Goal: Information Seeking & Learning: Find specific fact

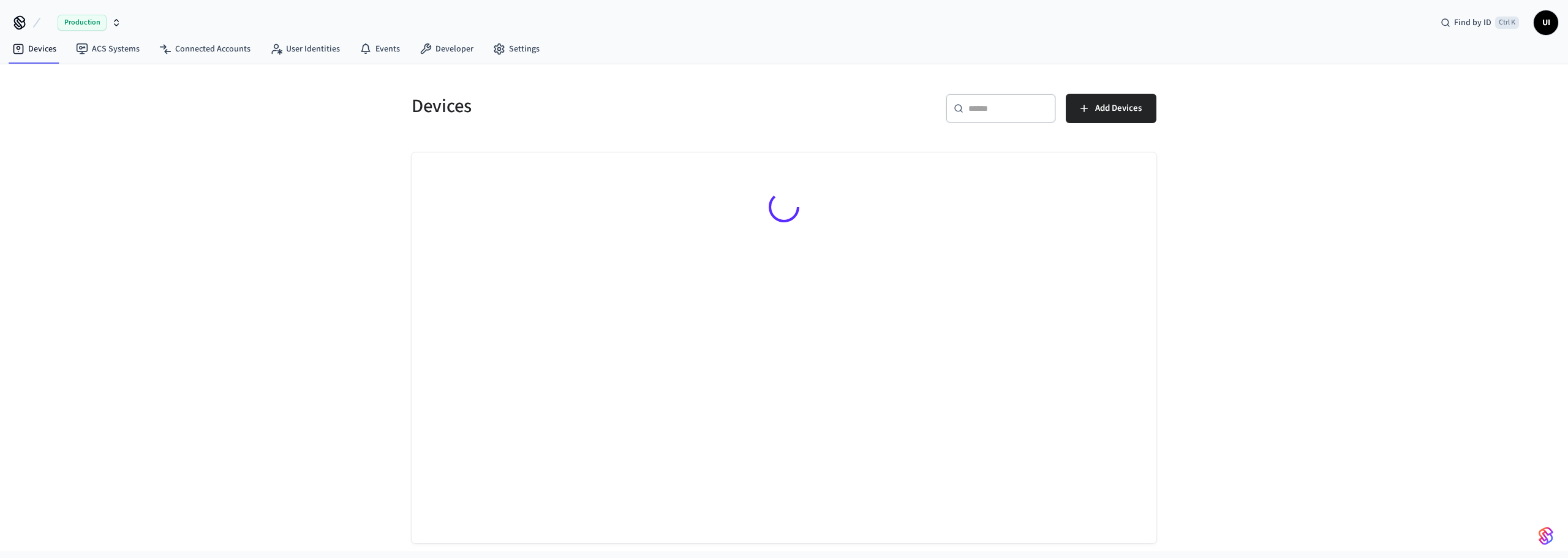
click at [1553, 22] on span "UI" at bounding box center [1546, 23] width 22 height 22
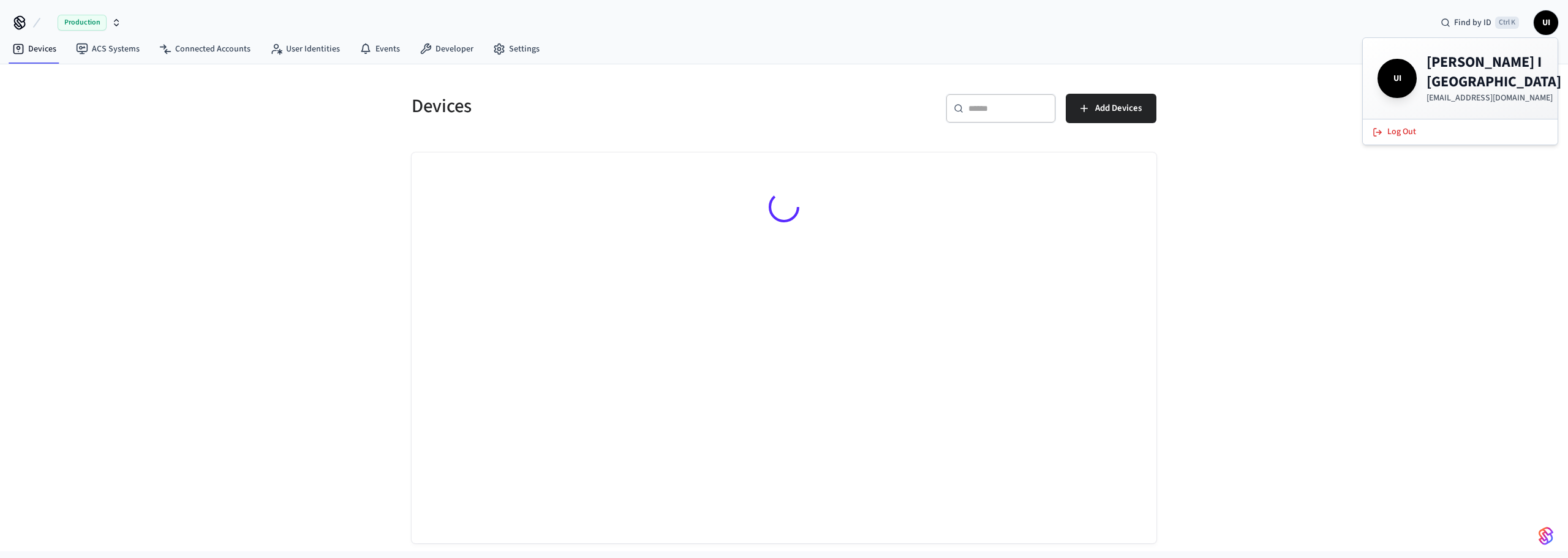
click at [1295, 74] on div "Devices ​ ​ Add Devices" at bounding box center [784, 307] width 1568 height 487
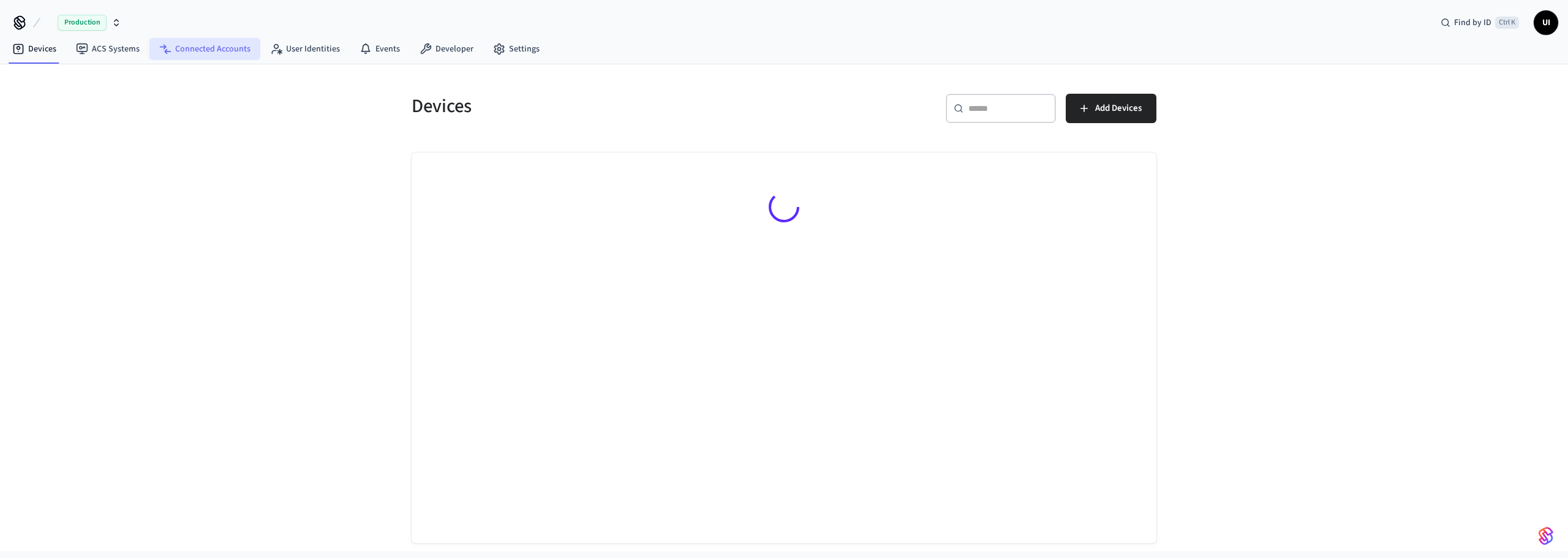
click at [191, 44] on link "Connected Accounts" at bounding box center [205, 49] width 111 height 22
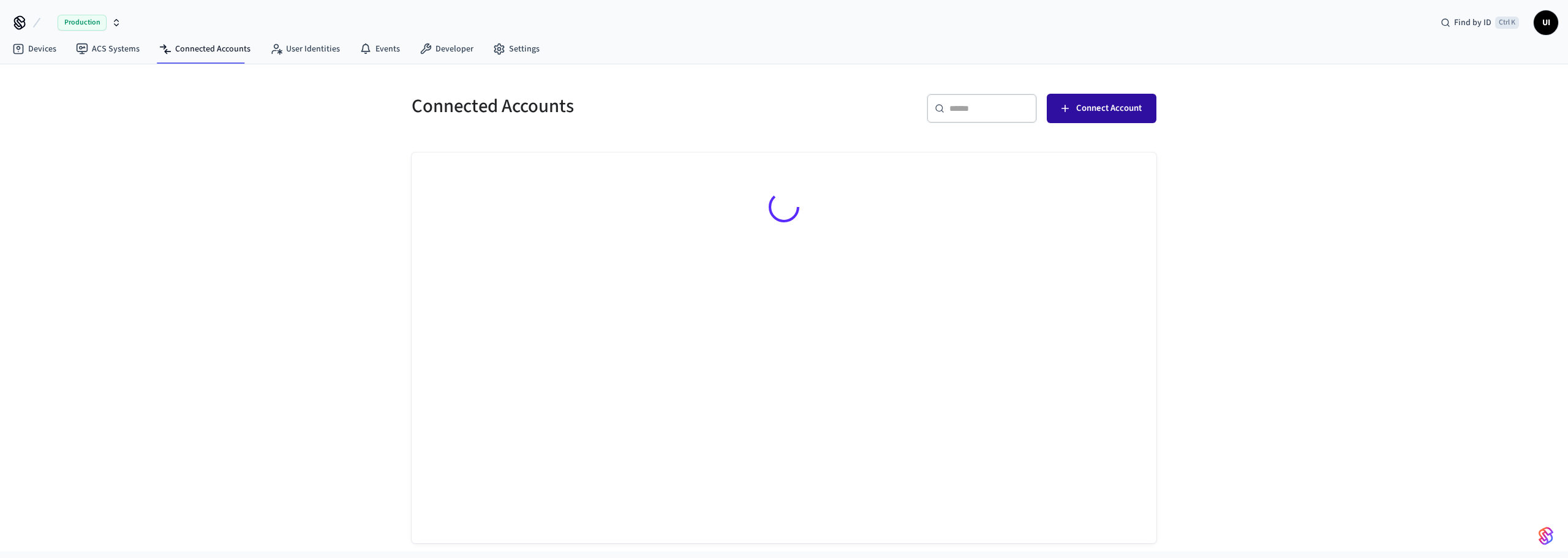
click at [1137, 115] on span "Connect Account" at bounding box center [1109, 109] width 66 height 16
click at [1476, 27] on span "Find by ID" at bounding box center [1472, 23] width 37 height 12
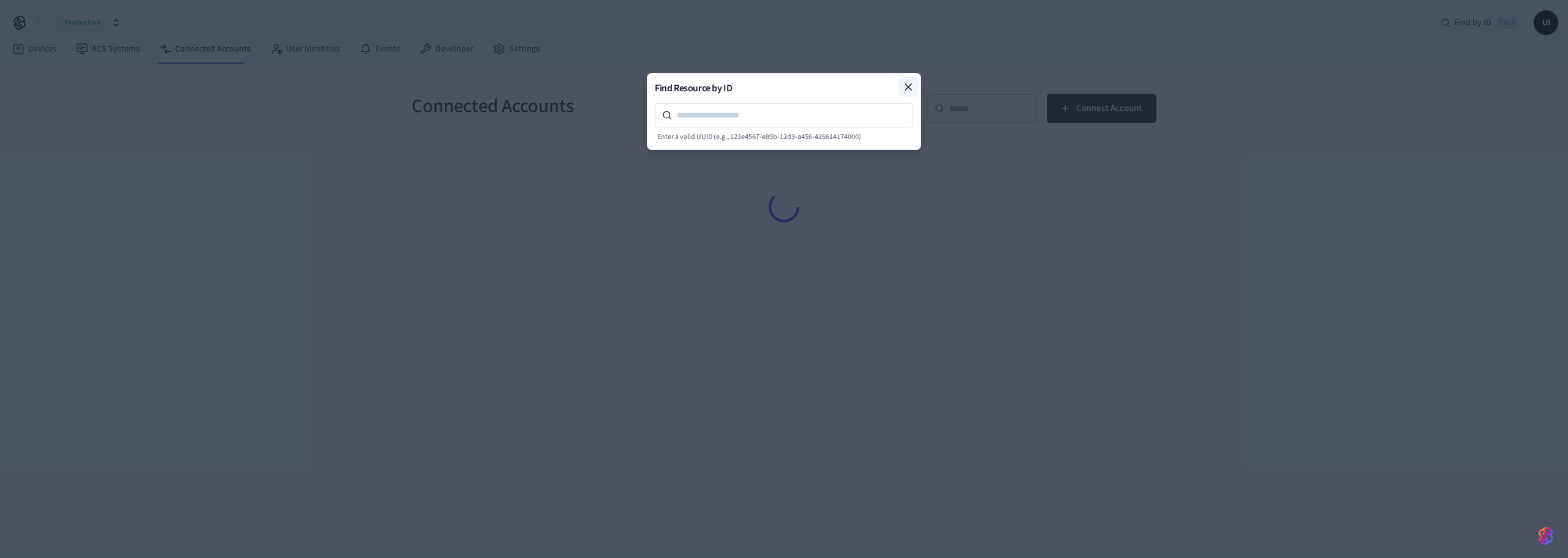
click at [909, 85] on icon at bounding box center [908, 87] width 12 height 12
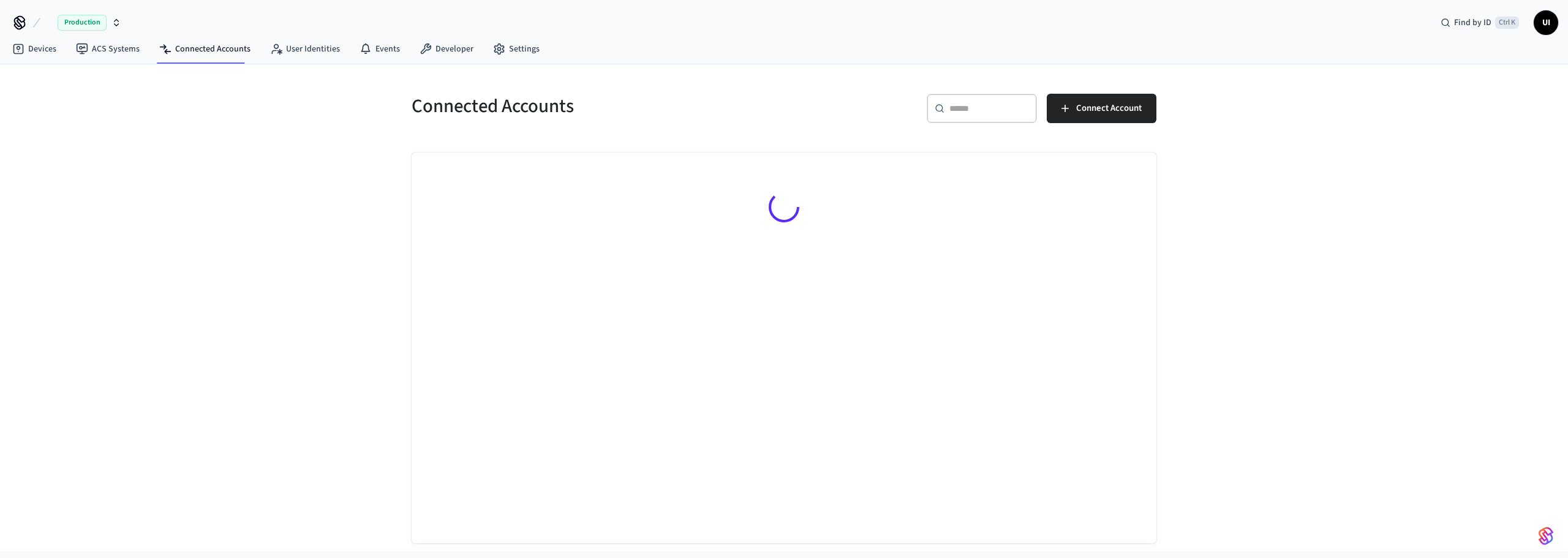
click at [1543, 24] on span "UI" at bounding box center [1546, 23] width 22 height 22
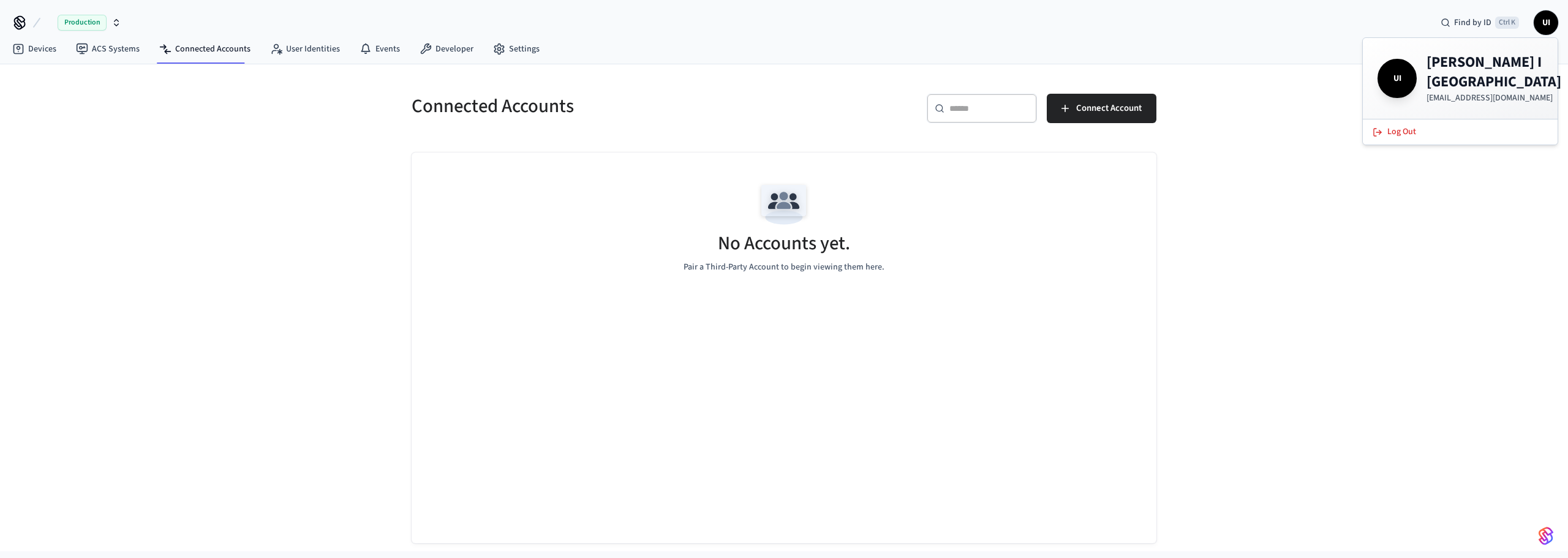
click at [1458, 70] on h4 "Umberto I Napoli" at bounding box center [1494, 72] width 134 height 39
click at [1390, 73] on span "UI" at bounding box center [1397, 78] width 34 height 34
click at [1057, 156] on div "No Accounts yet. Pair a Third-Party Account to begin viewing them here." at bounding box center [784, 226] width 745 height 146
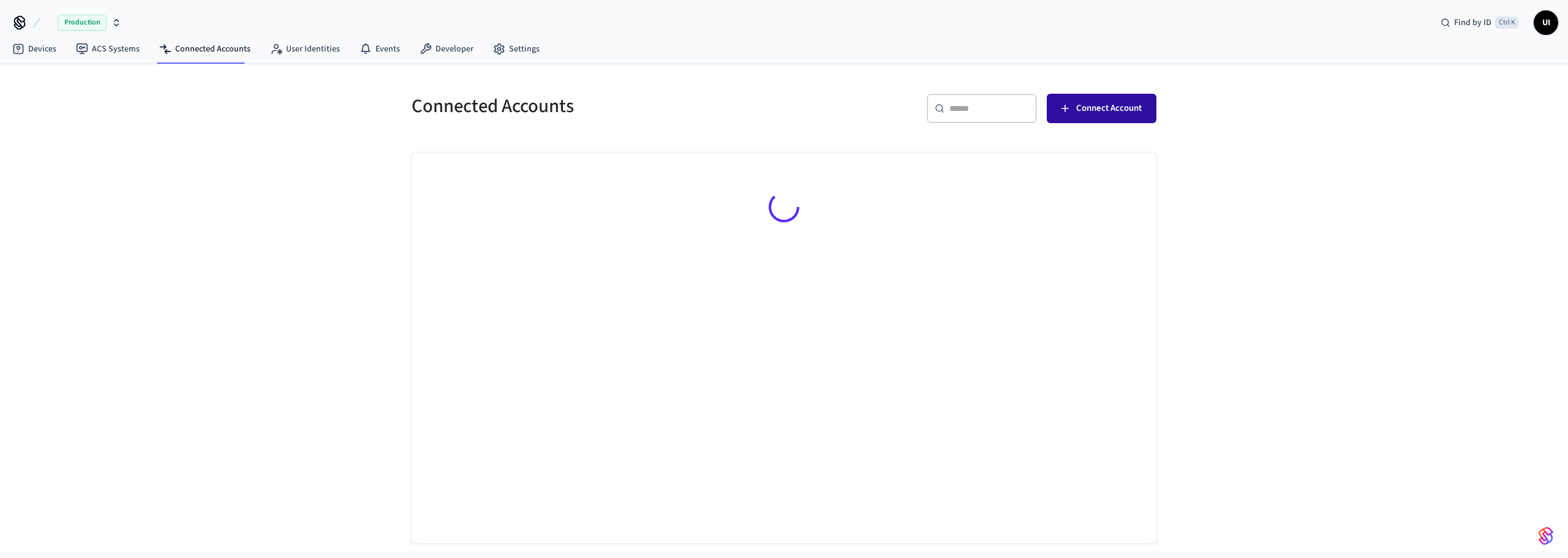
click at [1114, 104] on span "Connect Account" at bounding box center [1109, 109] width 66 height 16
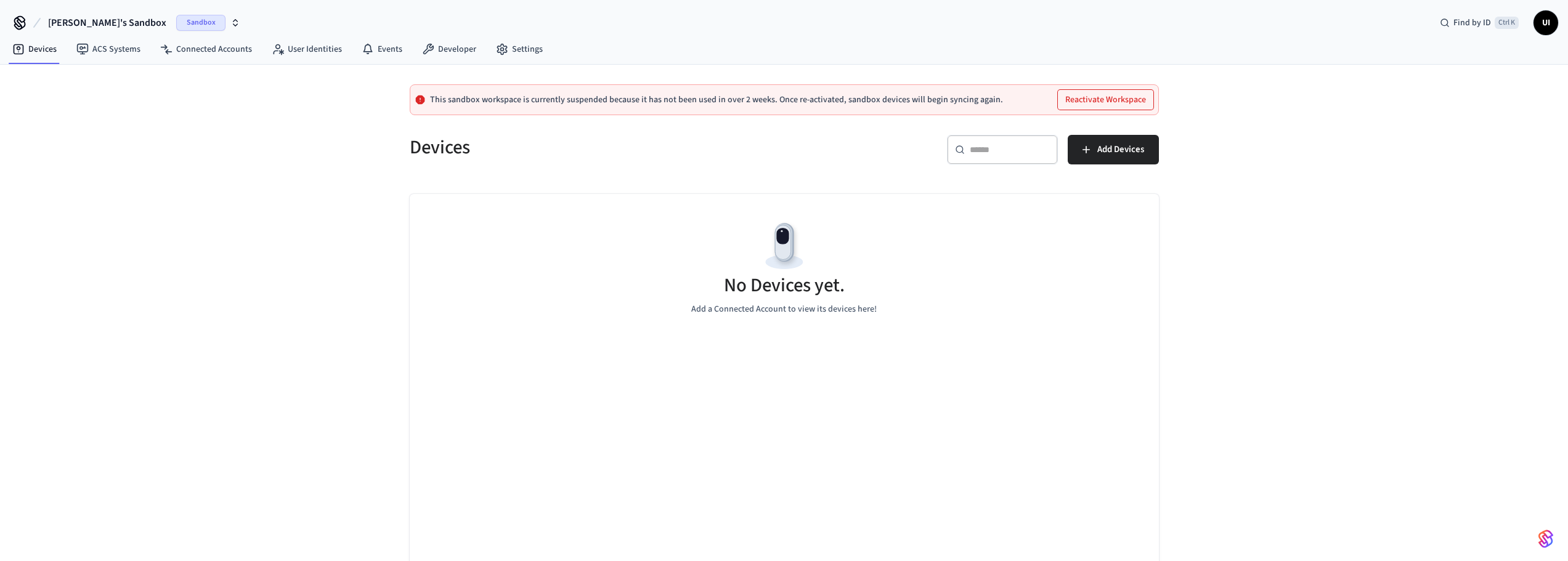
click at [234, 20] on icon "button" at bounding box center [236, 21] width 4 height 2
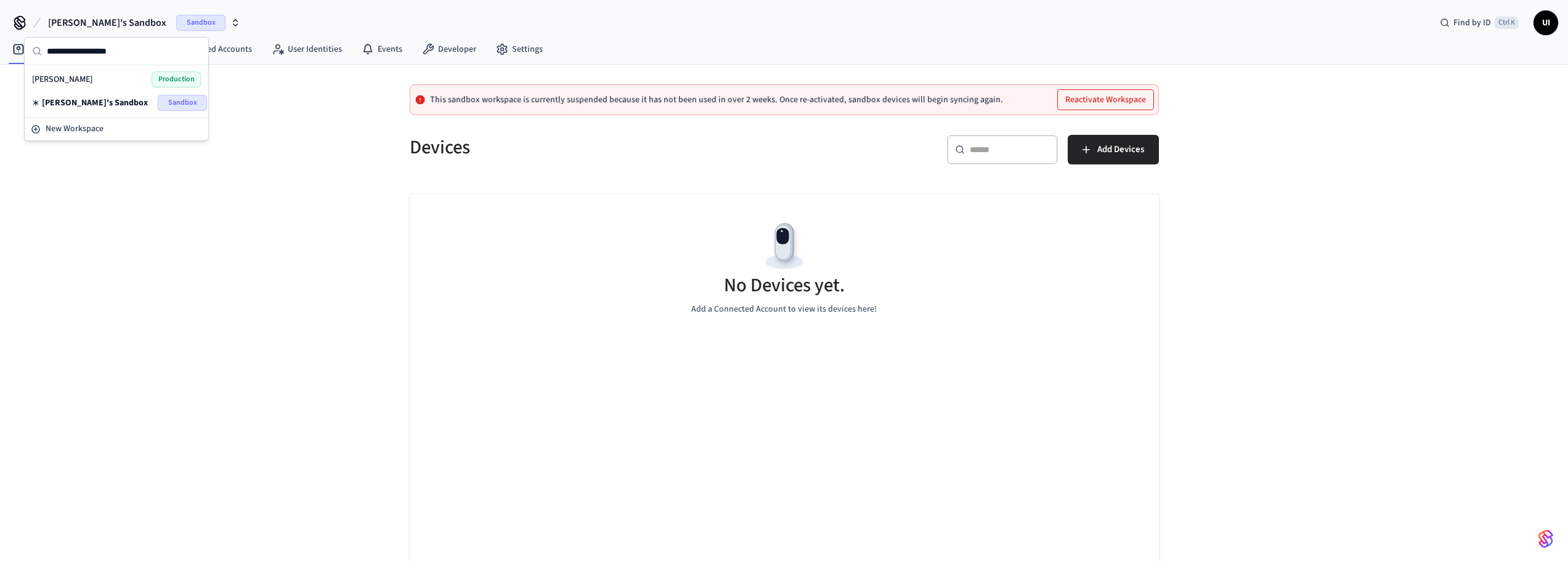
click at [173, 80] on span "Production" at bounding box center [176, 79] width 49 height 16
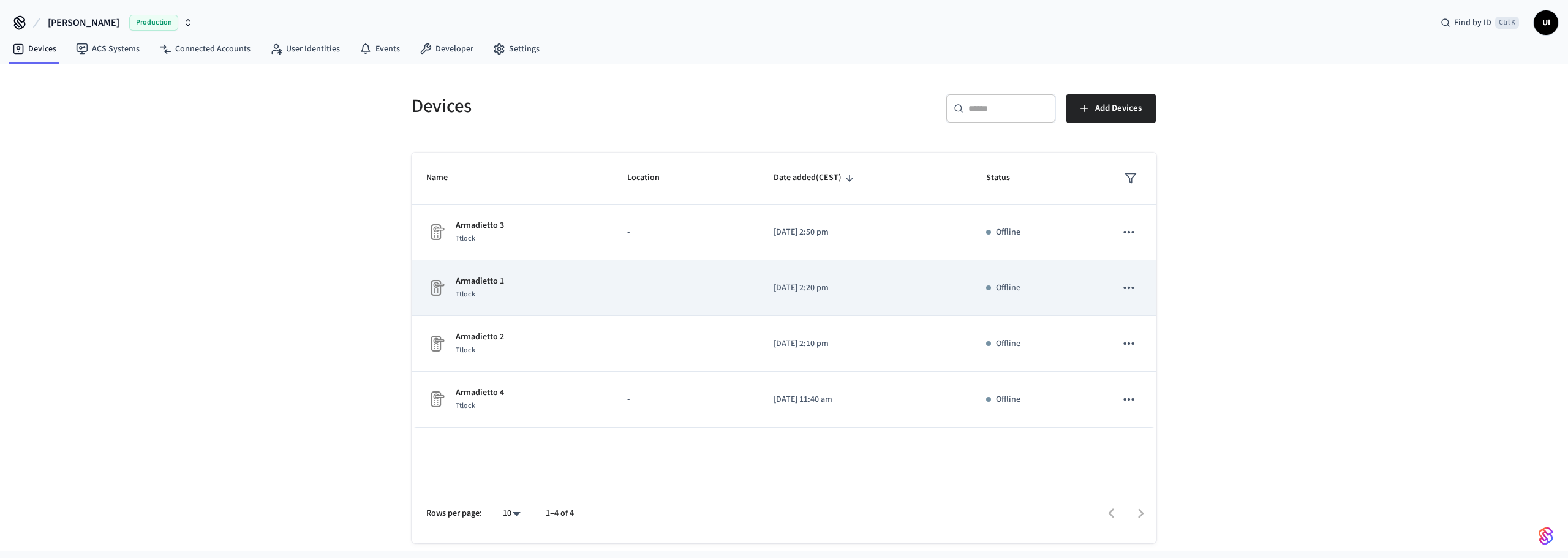
click at [556, 286] on div "Armadietto 1 Ttlock" at bounding box center [512, 287] width 172 height 26
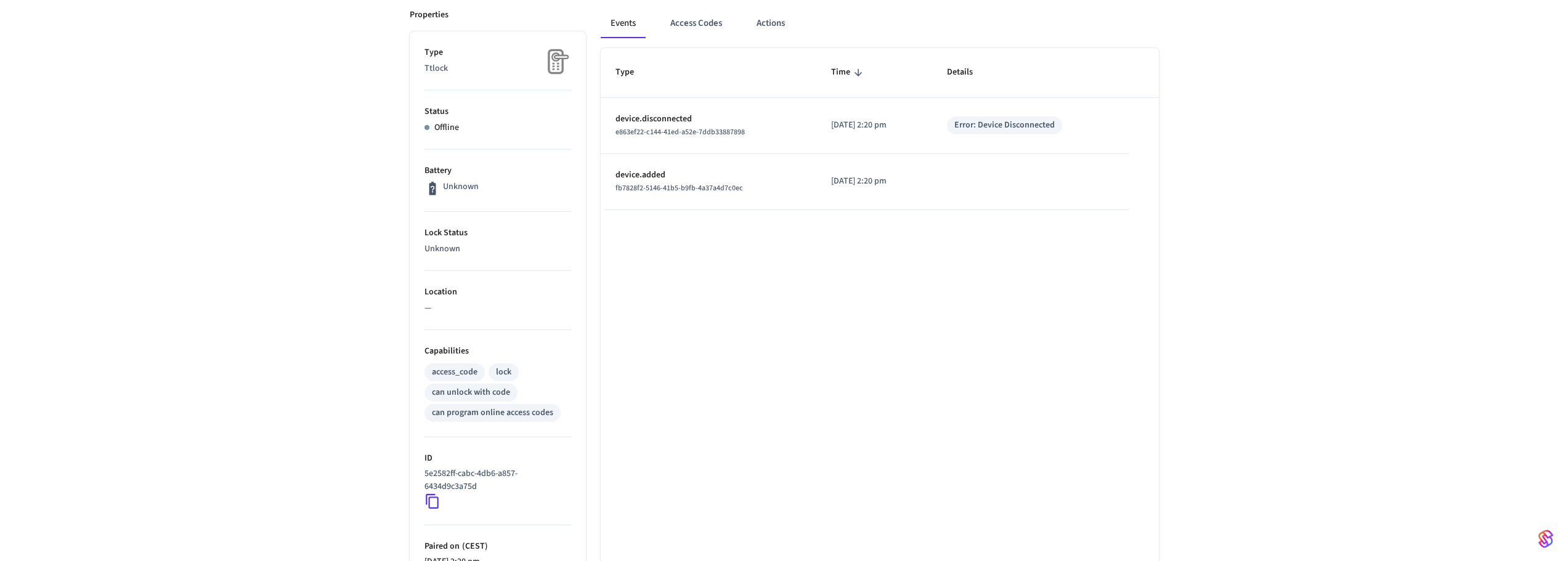
scroll to position [308, 0]
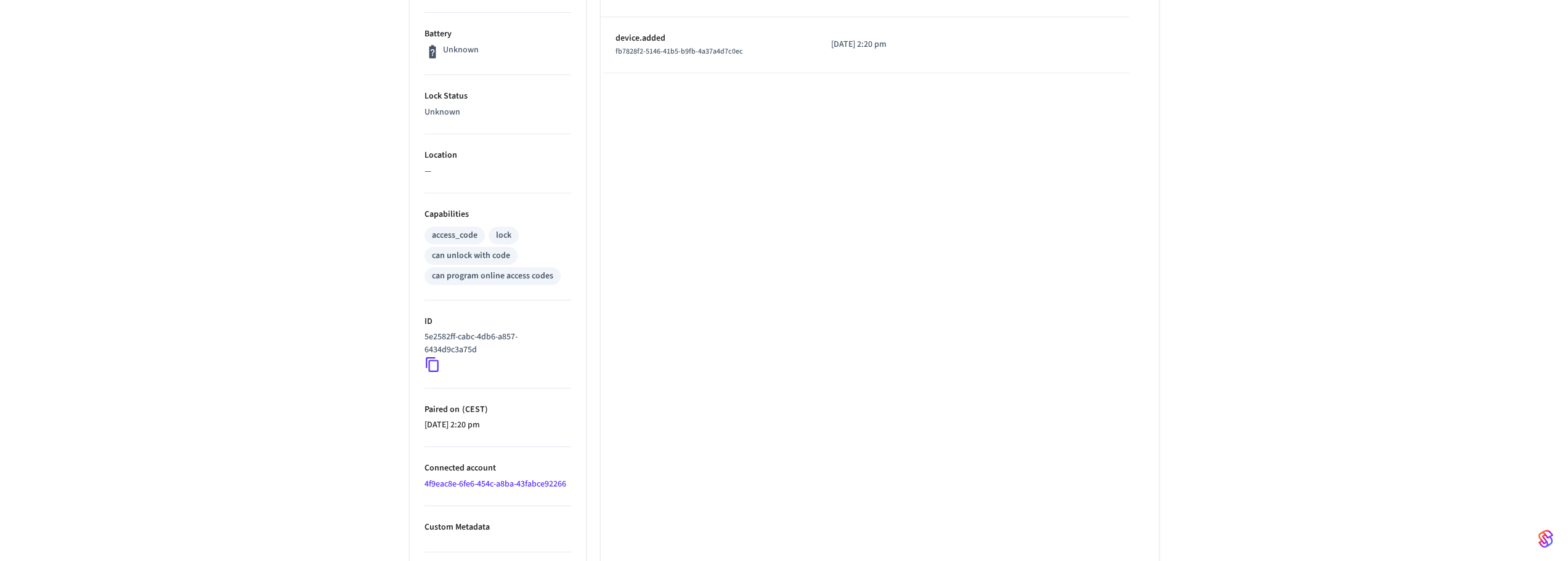
click at [435, 481] on link "4f9eac8e-6fe6-454c-a8ba-43fabce92266" at bounding box center [495, 484] width 142 height 12
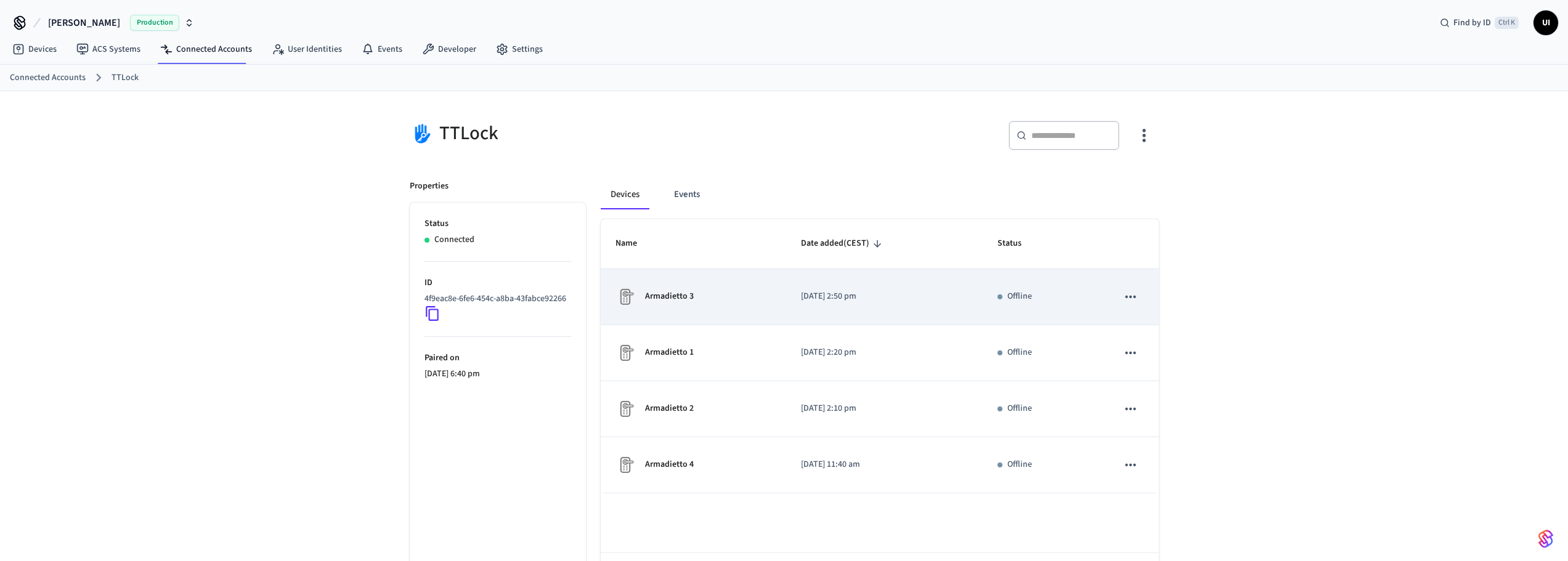
click at [1132, 294] on icon "sticky table" at bounding box center [1131, 297] width 16 height 16
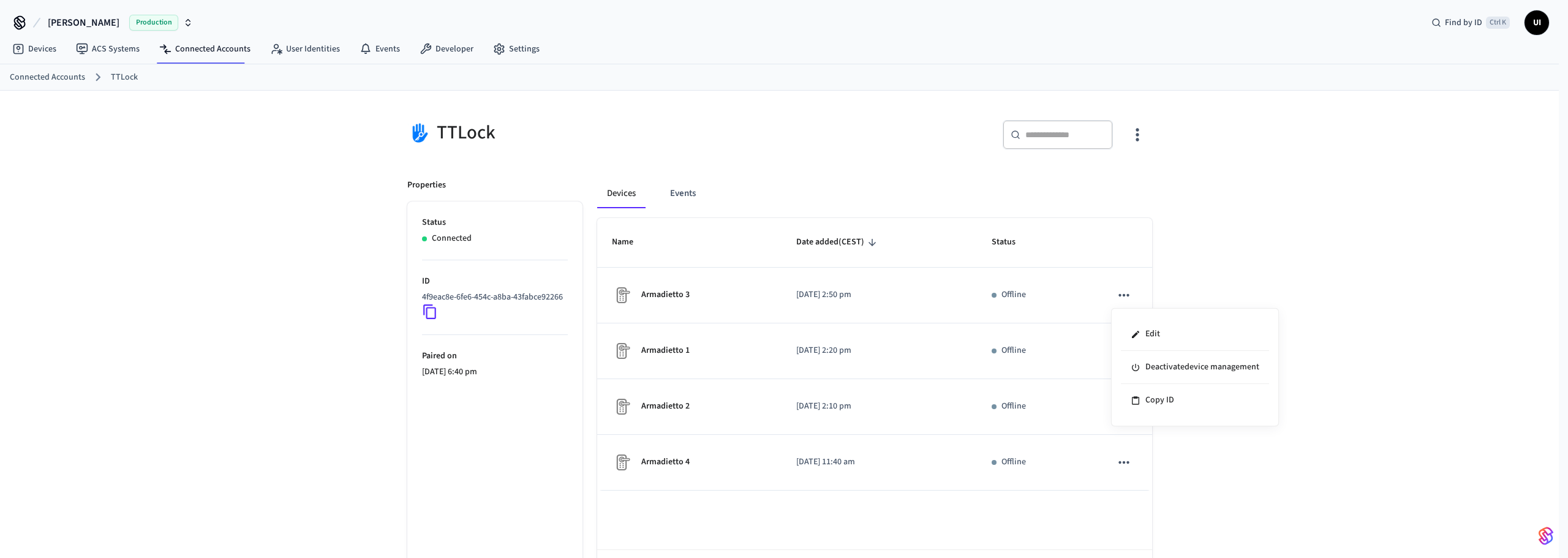
click at [1065, 337] on div at bounding box center [784, 279] width 1568 height 558
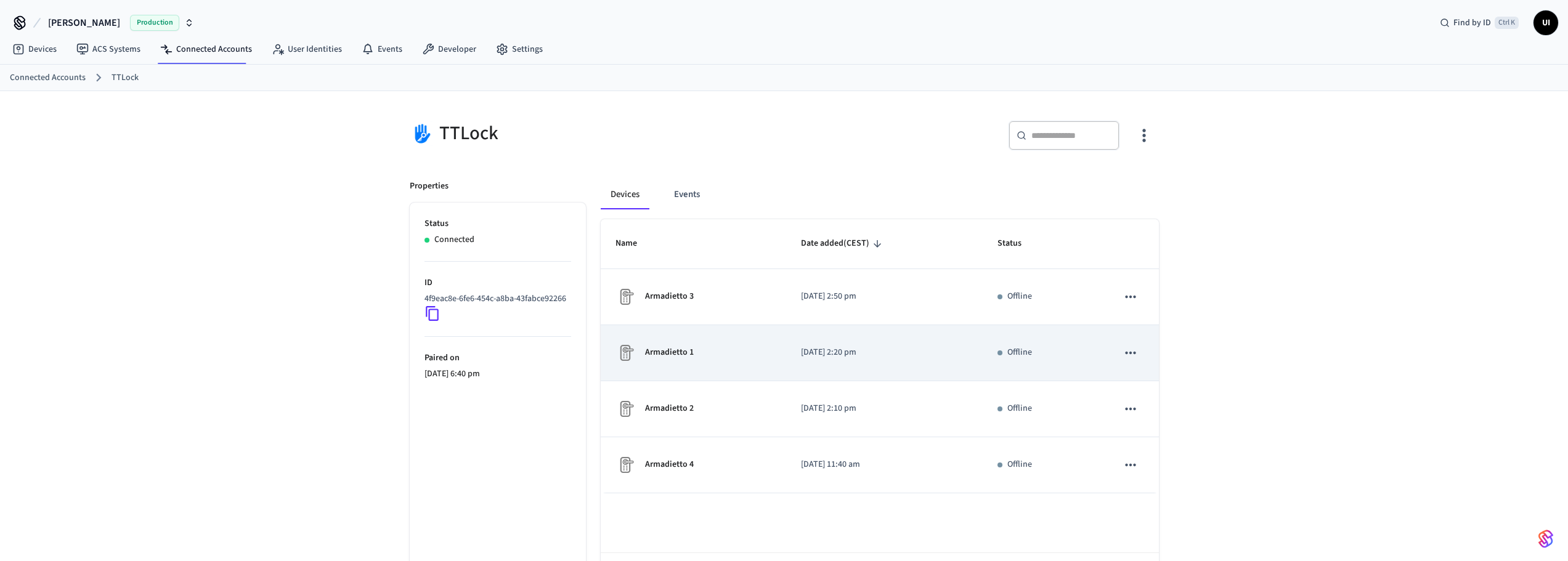
click at [1126, 350] on icon "sticky table" at bounding box center [1131, 353] width 16 height 16
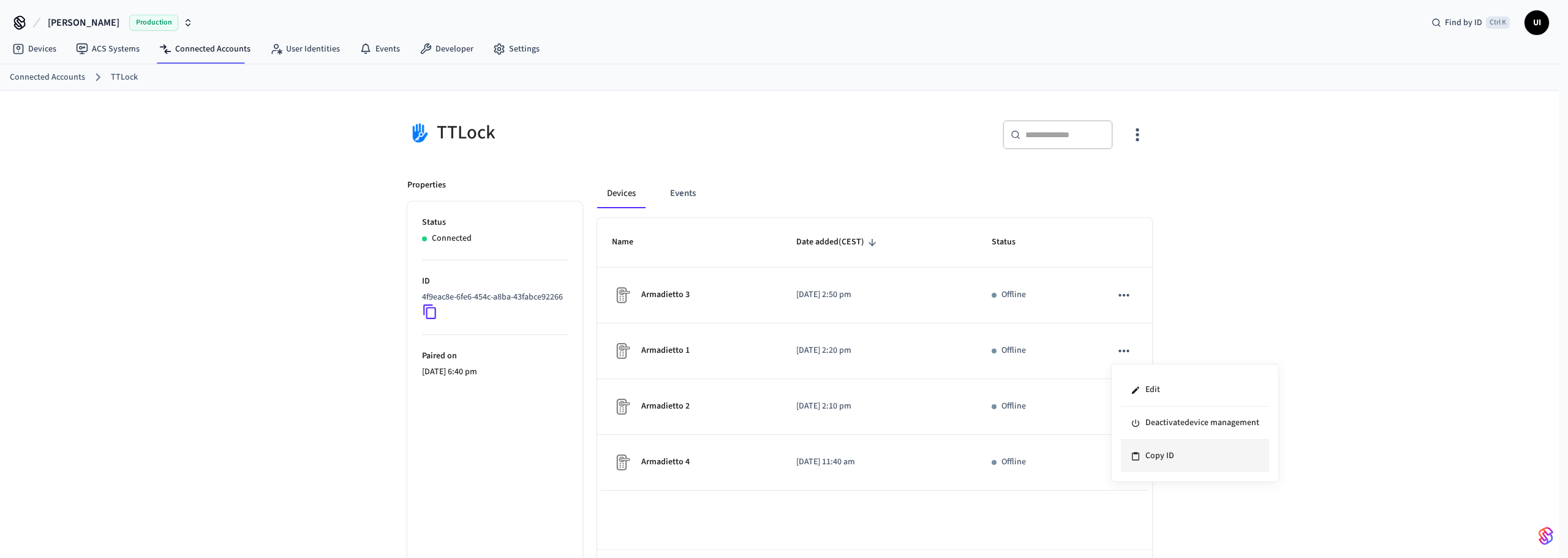
click at [1156, 455] on li "Copy ID" at bounding box center [1195, 456] width 148 height 32
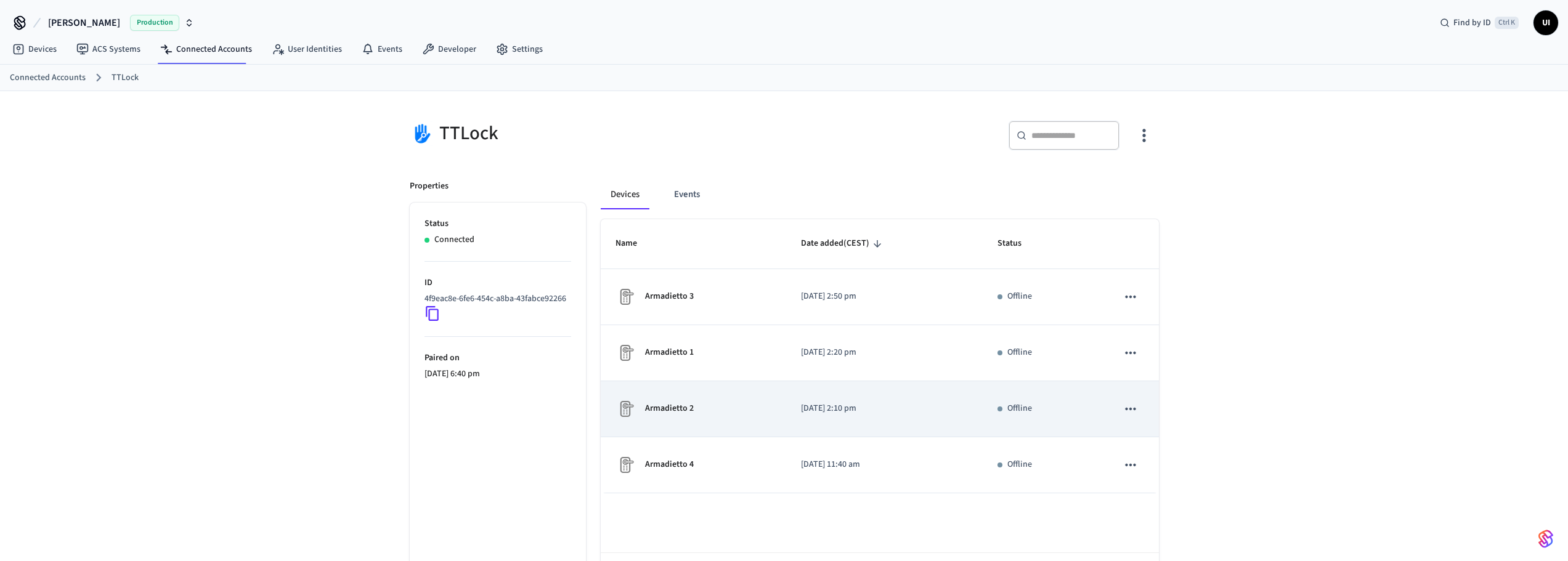
click at [1131, 410] on icon "sticky table" at bounding box center [1131, 408] width 10 height 2
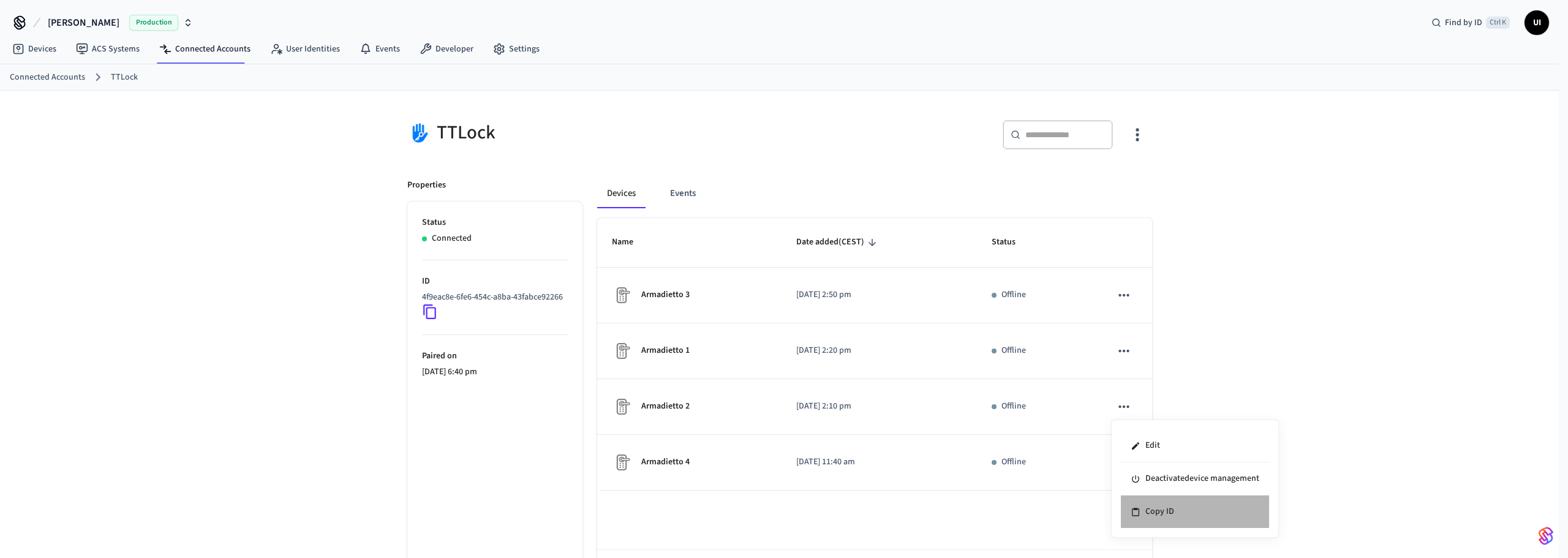
click at [1160, 511] on li "Copy ID" at bounding box center [1195, 511] width 148 height 32
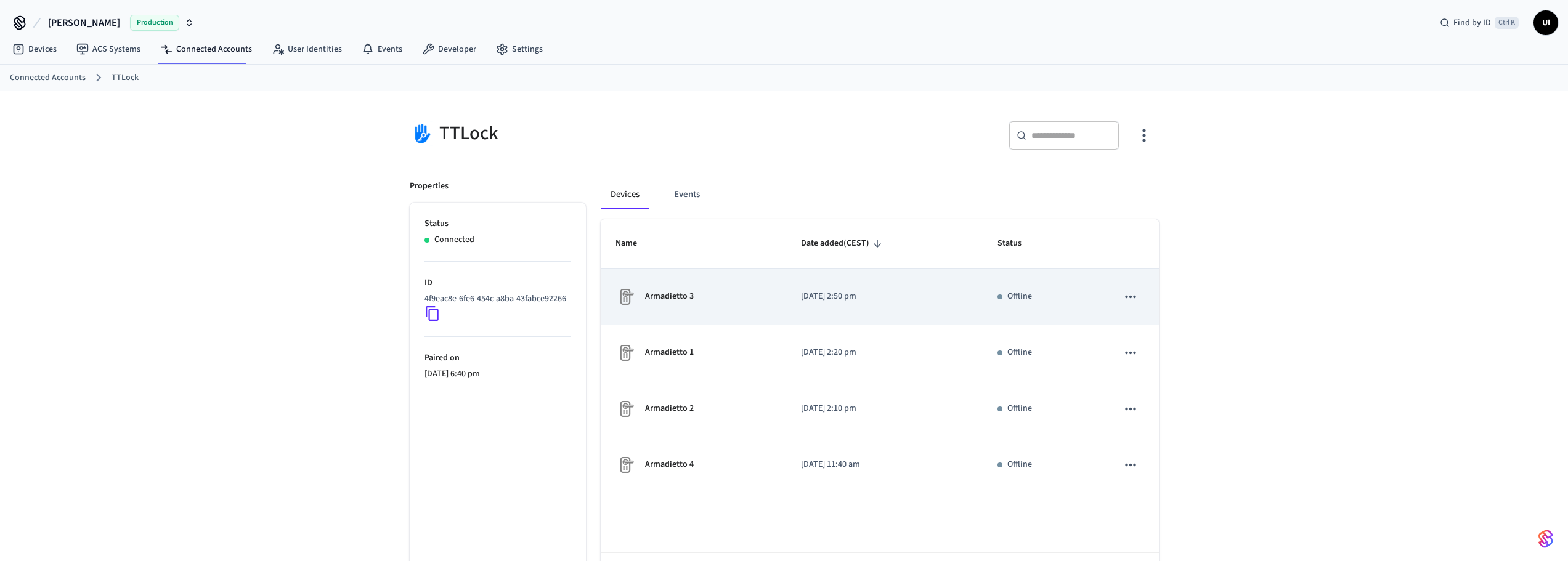
click at [1136, 297] on icon "sticky table" at bounding box center [1131, 296] width 10 height 2
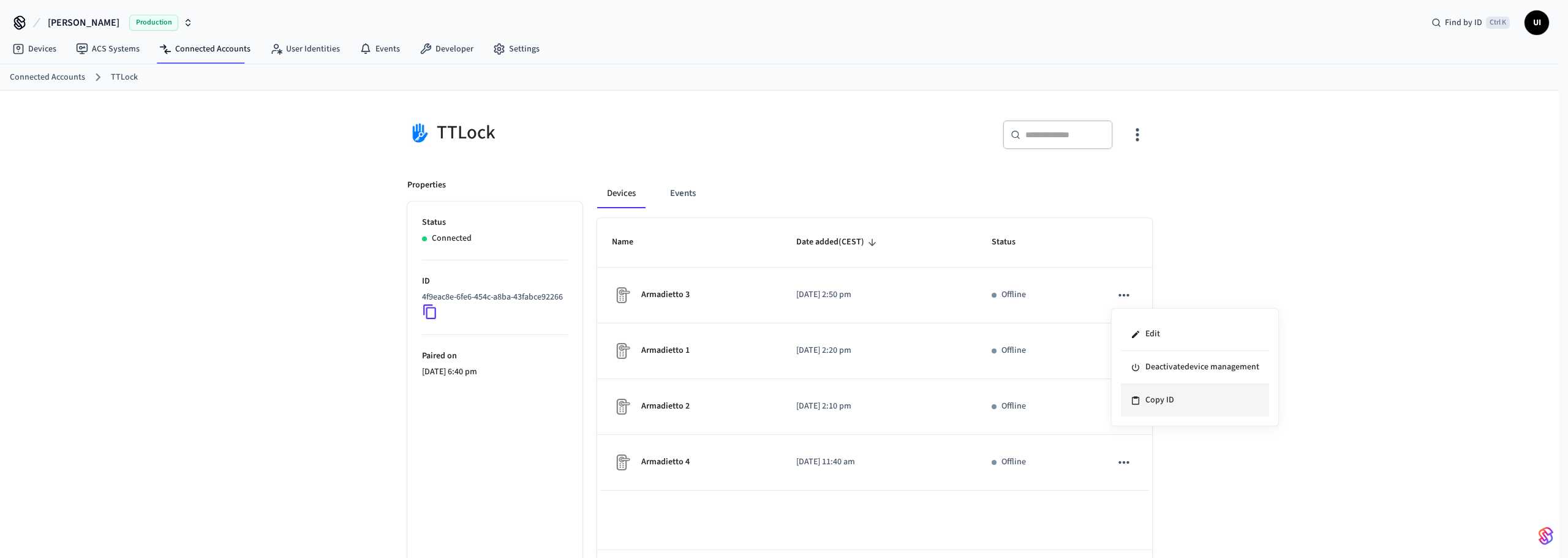
click at [1147, 396] on li "Copy ID" at bounding box center [1195, 400] width 148 height 32
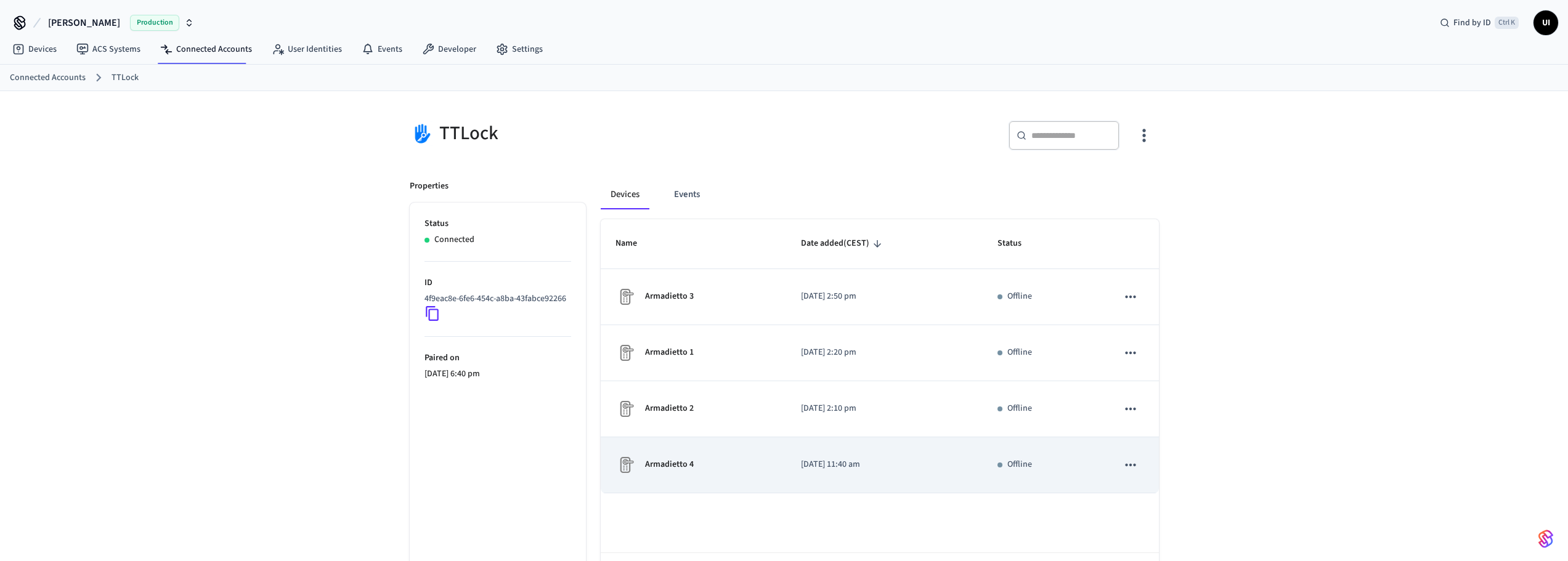
click at [1126, 463] on icon "sticky table" at bounding box center [1131, 465] width 16 height 16
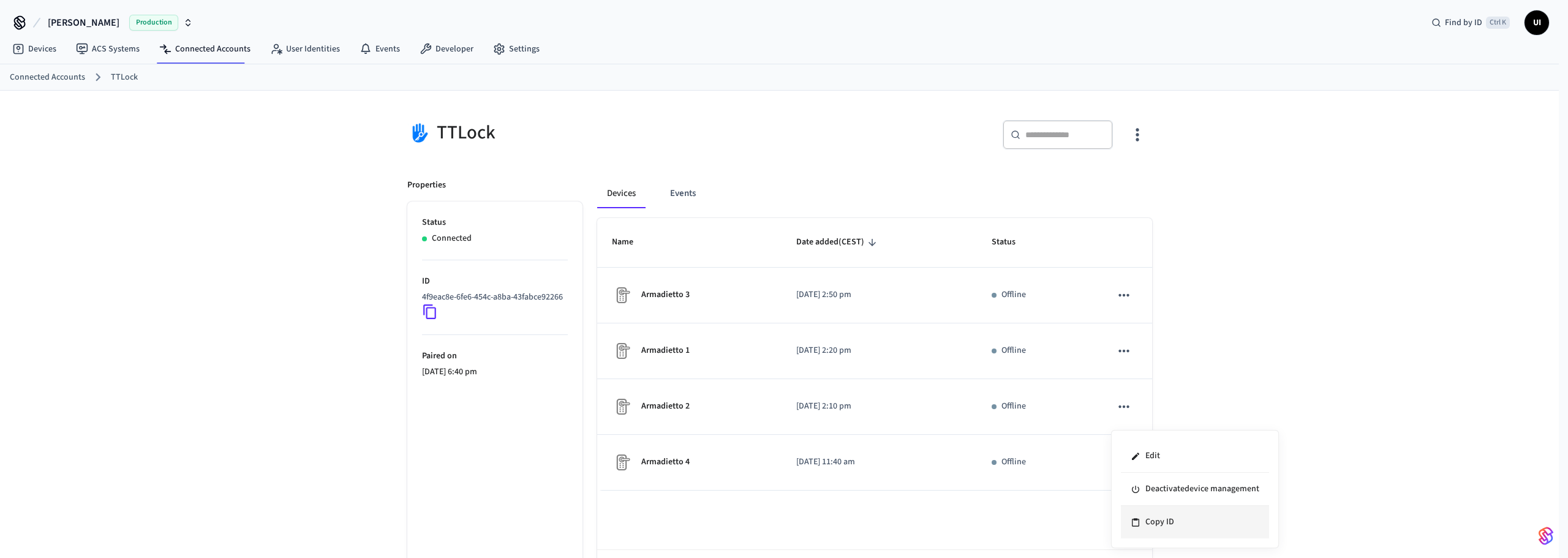
click at [1152, 526] on li "Copy ID" at bounding box center [1195, 522] width 148 height 32
